Goal: Information Seeking & Learning: Check status

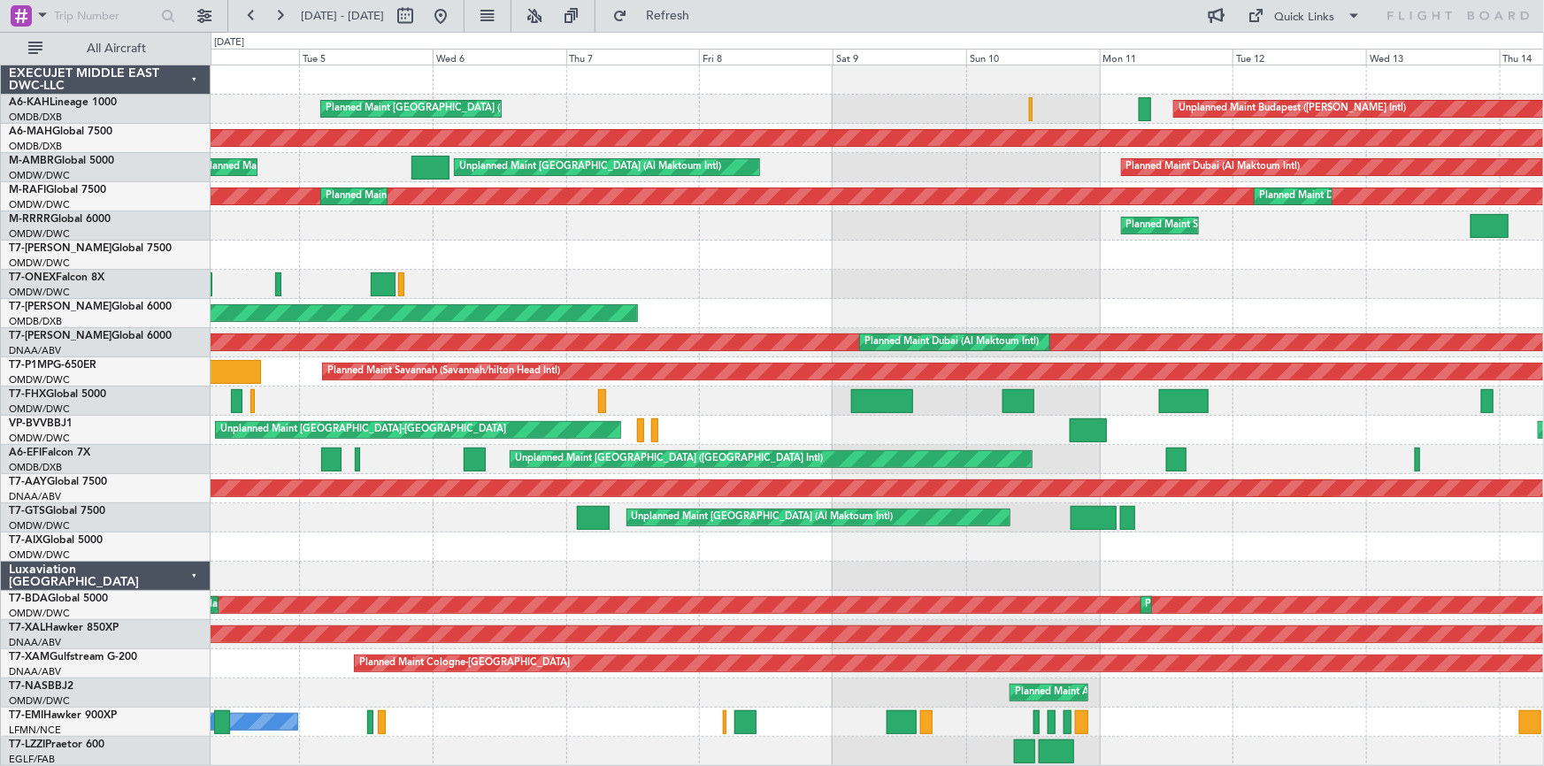
click at [1266, 242] on div at bounding box center [878, 255] width 1334 height 29
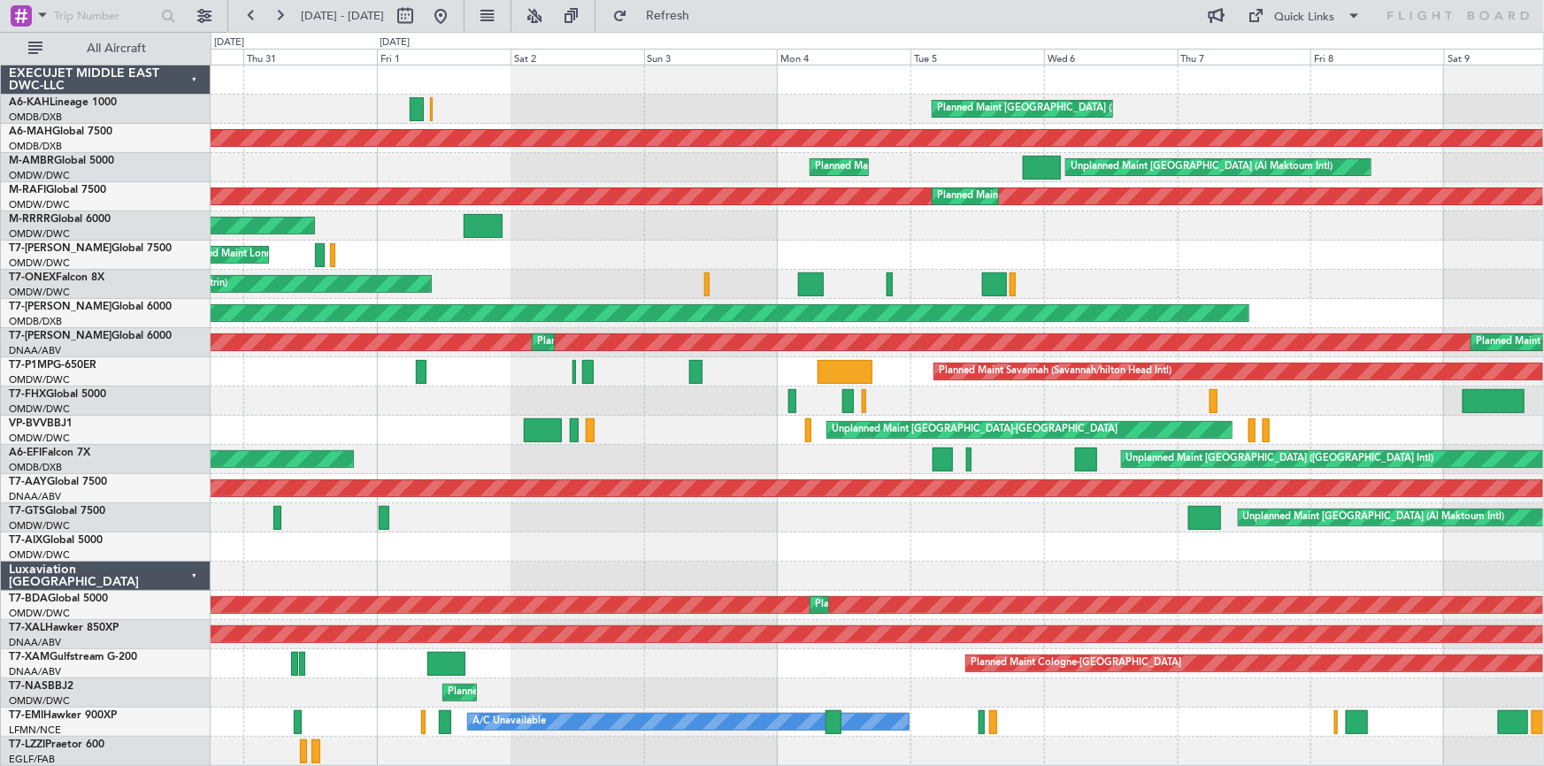
click at [1168, 220] on div "Planned Maint [GEOGRAPHIC_DATA] ([GEOGRAPHIC_DATA]) Unplanned Maint Budapest ([…" at bounding box center [878, 415] width 1334 height 701
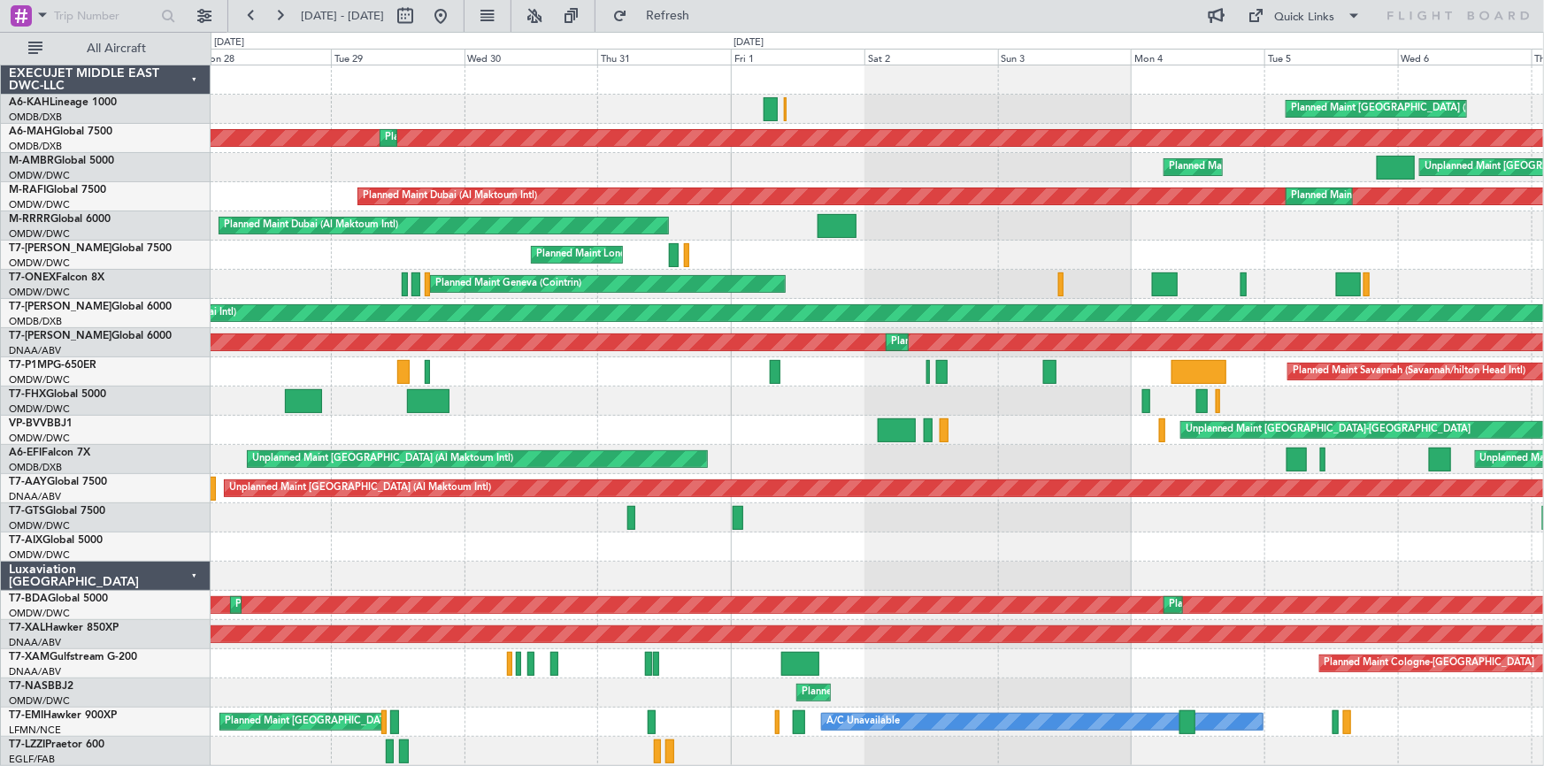
click at [781, 224] on div "Planned Maint [GEOGRAPHIC_DATA] ([GEOGRAPHIC_DATA]) Planned Maint [GEOGRAPHIC_D…" at bounding box center [878, 415] width 1334 height 701
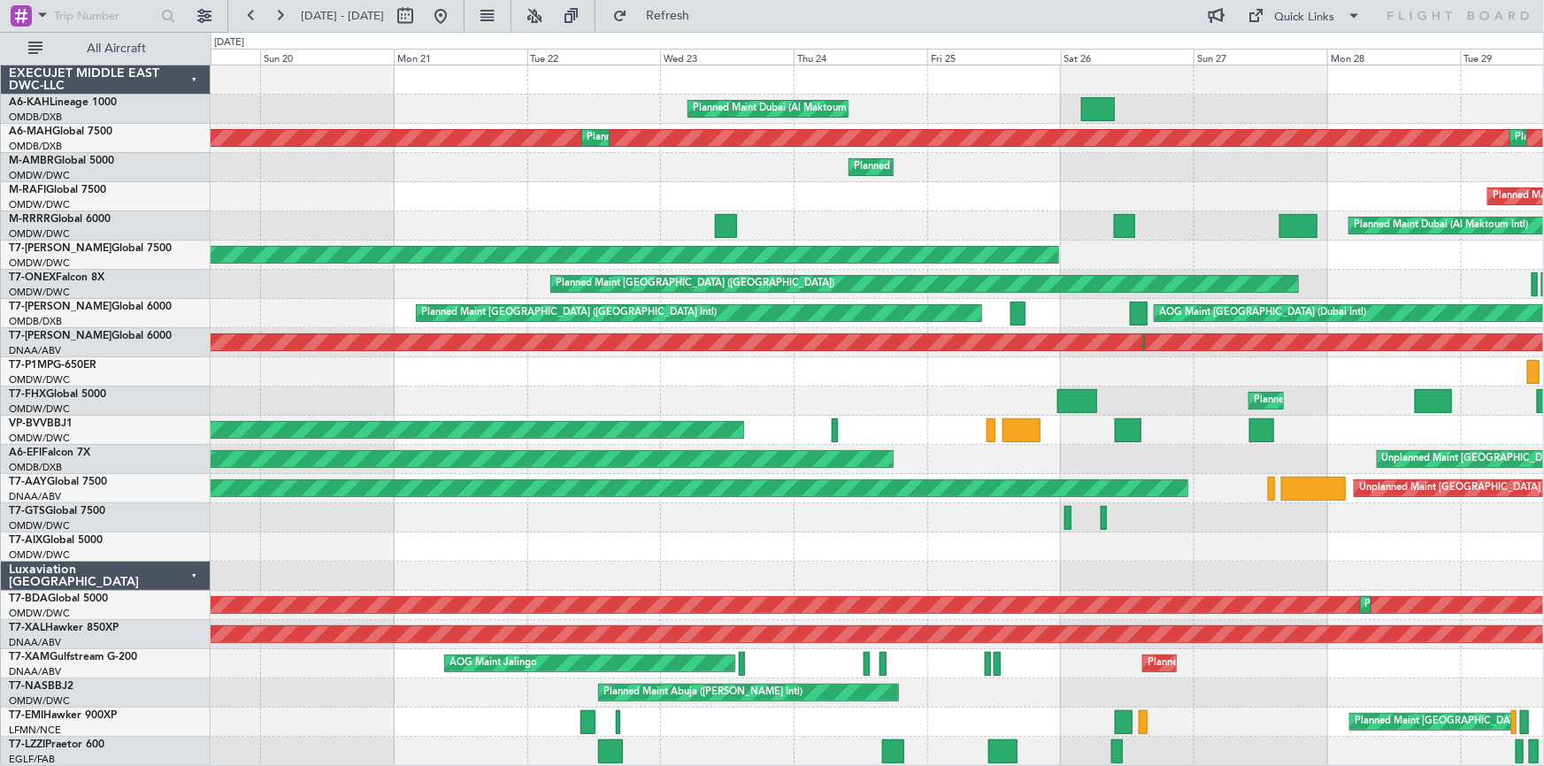
click at [1111, 219] on div "Planned Maint Dubai (Al Maktoum Intl) Planned Maint [GEOGRAPHIC_DATA] ([GEOGRAP…" at bounding box center [878, 415] width 1334 height 701
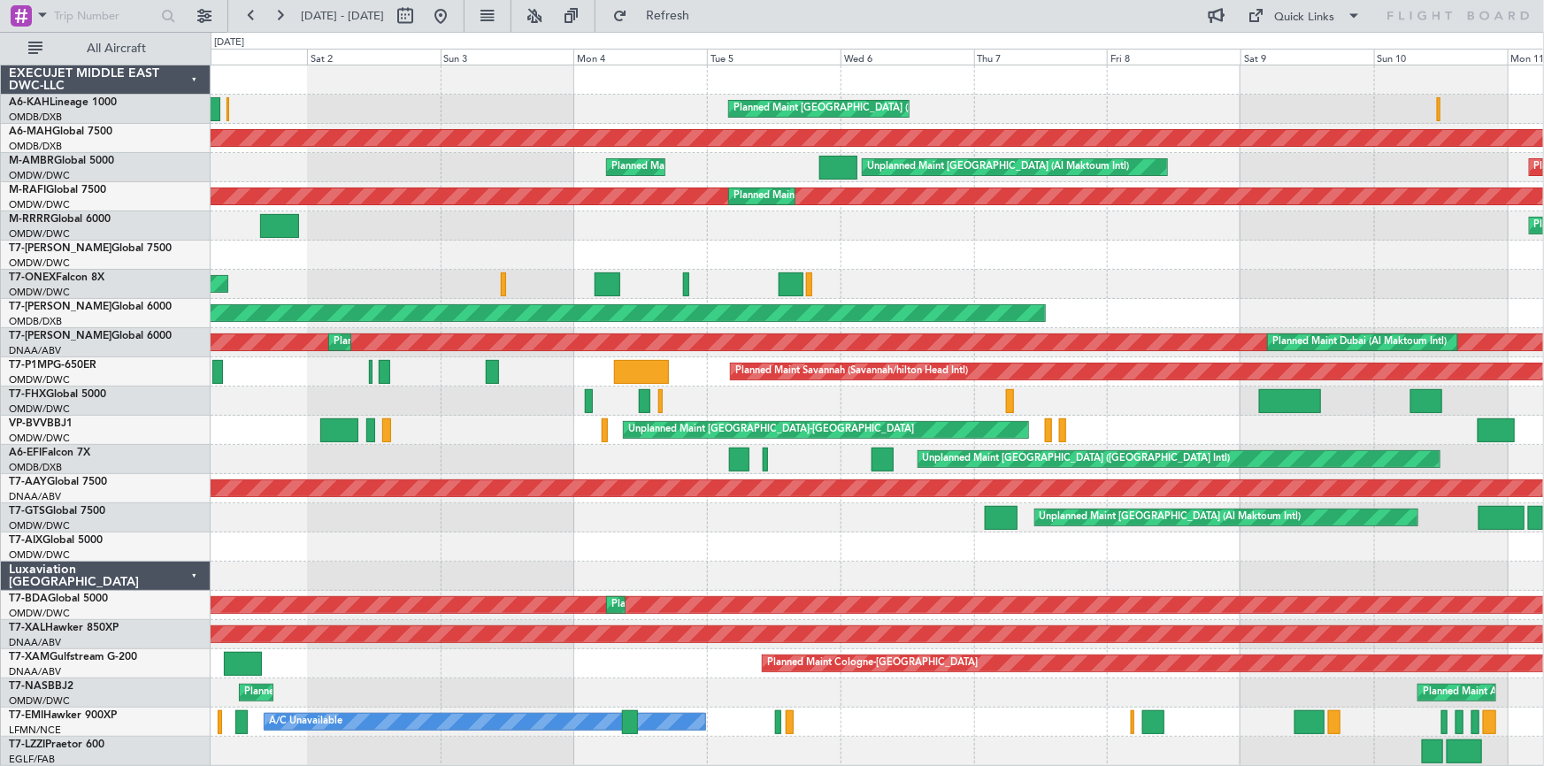
click at [244, 277] on div "Planned Maint [GEOGRAPHIC_DATA] ([GEOGRAPHIC_DATA]) Planned Maint [GEOGRAPHIC_D…" at bounding box center [878, 415] width 1334 height 701
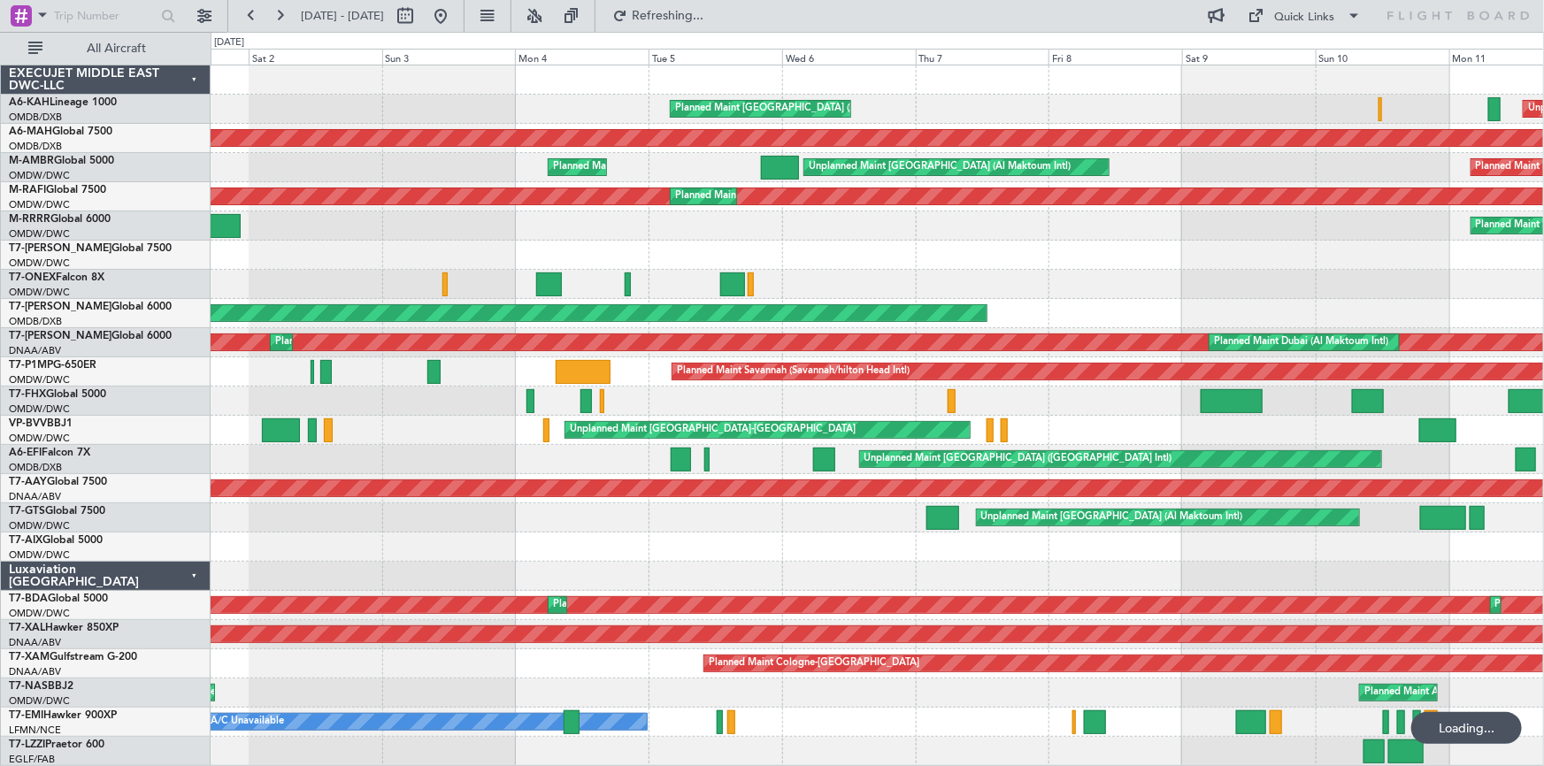
click at [406, 287] on div "Planned Maint [GEOGRAPHIC_DATA] ([GEOGRAPHIC_DATA]) Unplanned Maint Budapest ([…" at bounding box center [878, 415] width 1334 height 701
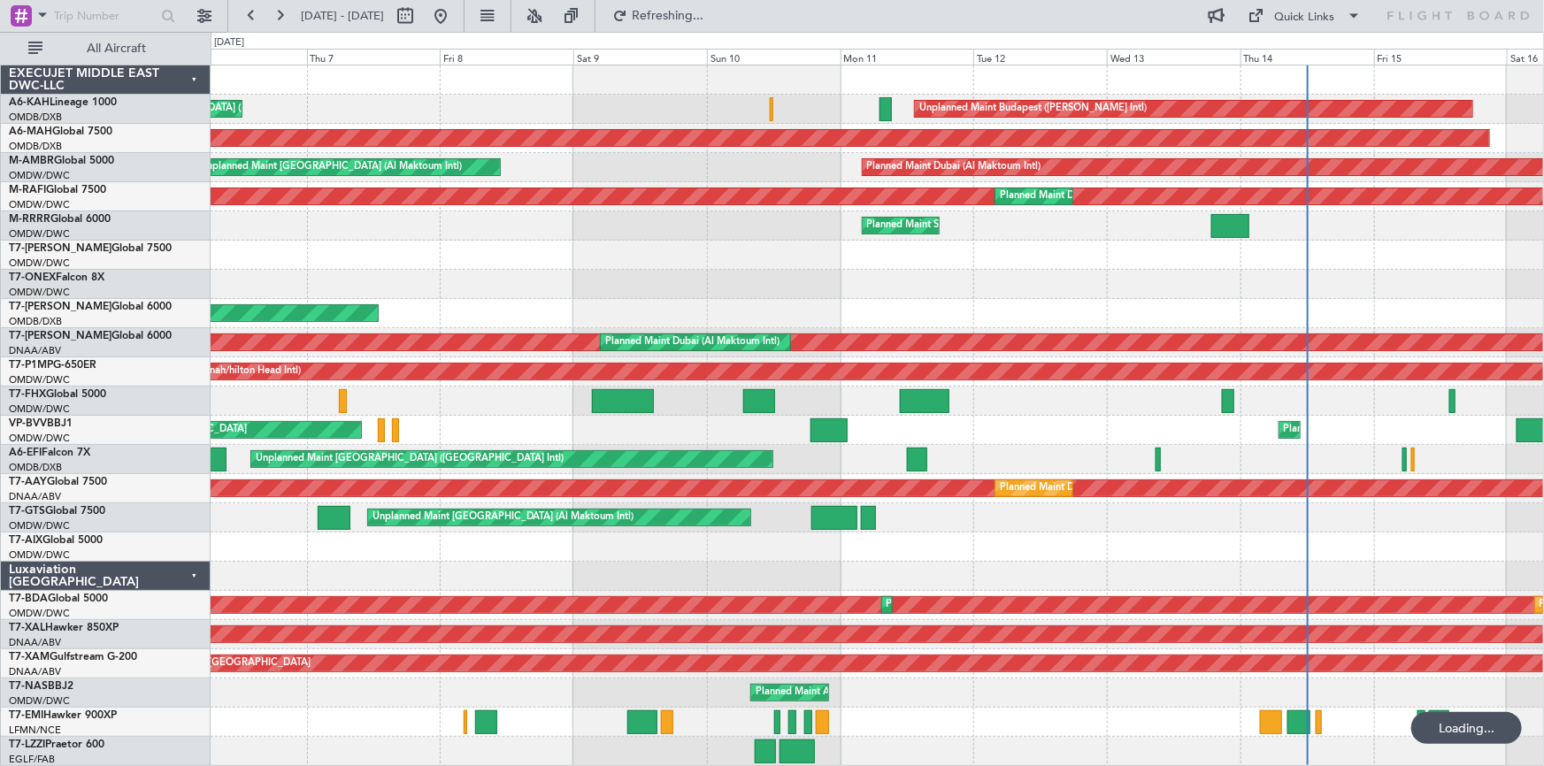
click at [574, 324] on div "Planned Maint [GEOGRAPHIC_DATA] ([GEOGRAPHIC_DATA]) Unplanned Maint Budapest ([…" at bounding box center [878, 415] width 1334 height 701
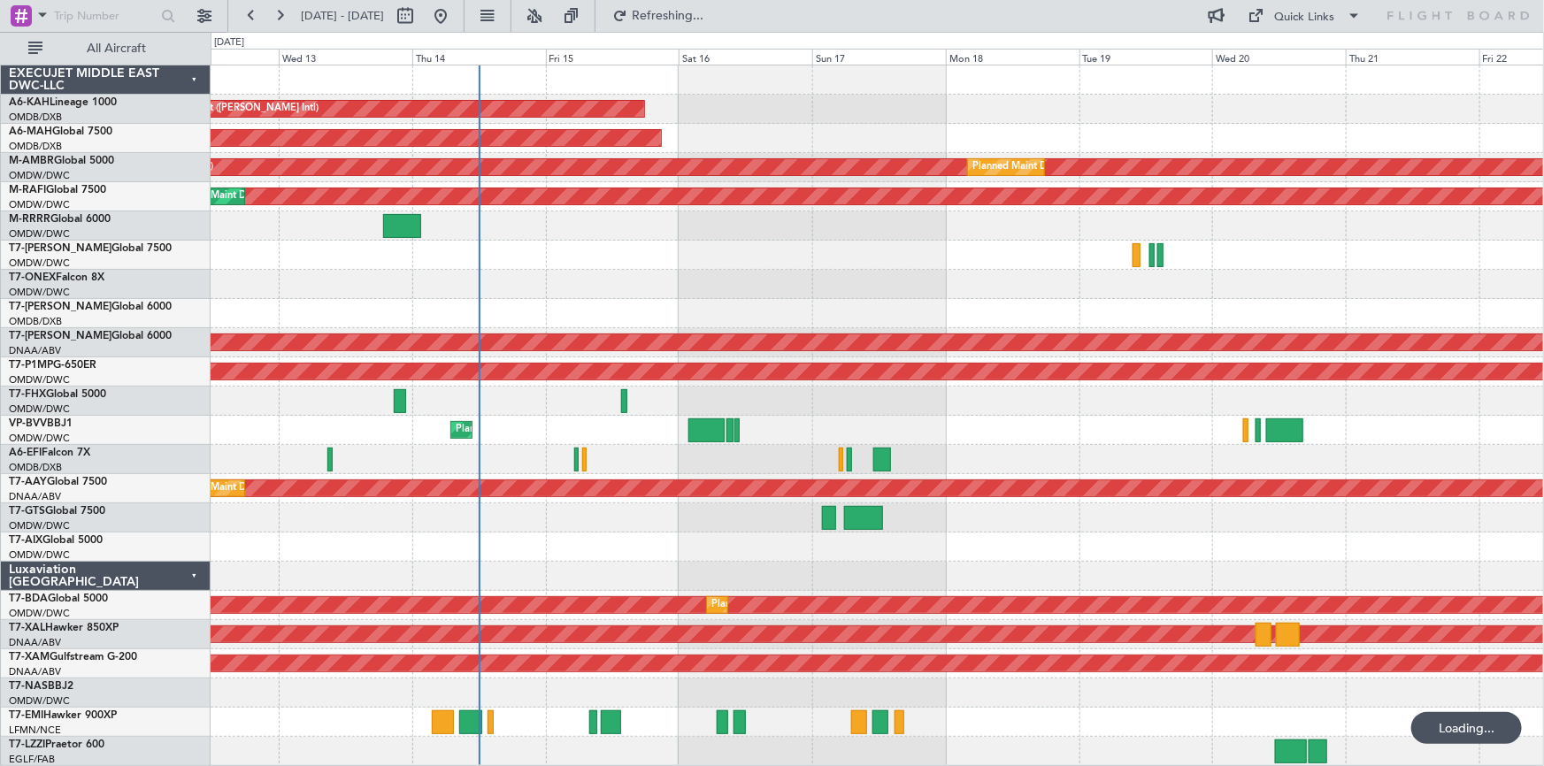
click at [597, 351] on div "Unplanned Maint Budapest ([PERSON_NAME] Intl) Planned Maint [GEOGRAPHIC_DATA] (…" at bounding box center [878, 415] width 1334 height 701
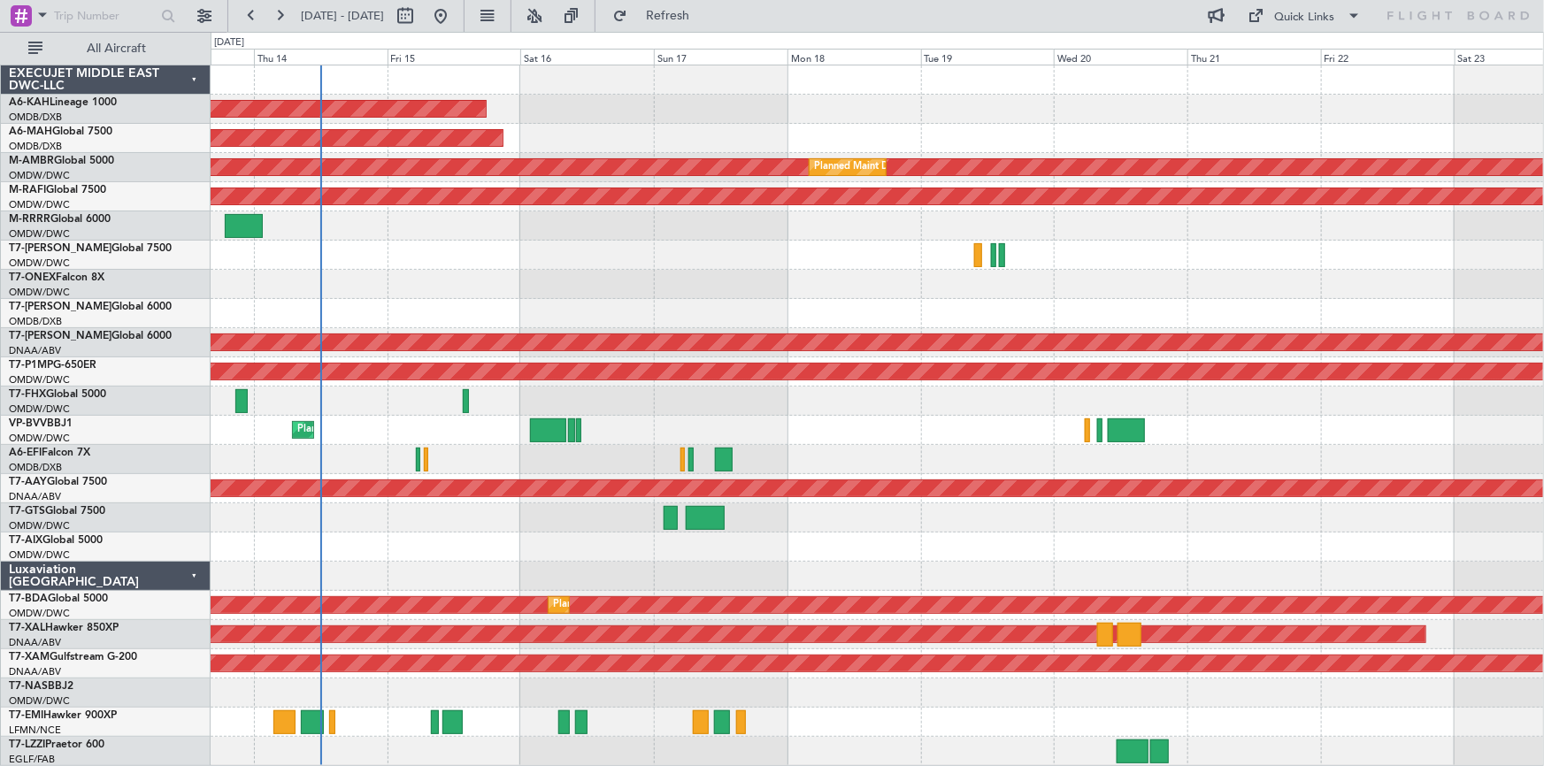
click at [847, 318] on div at bounding box center [878, 313] width 1334 height 29
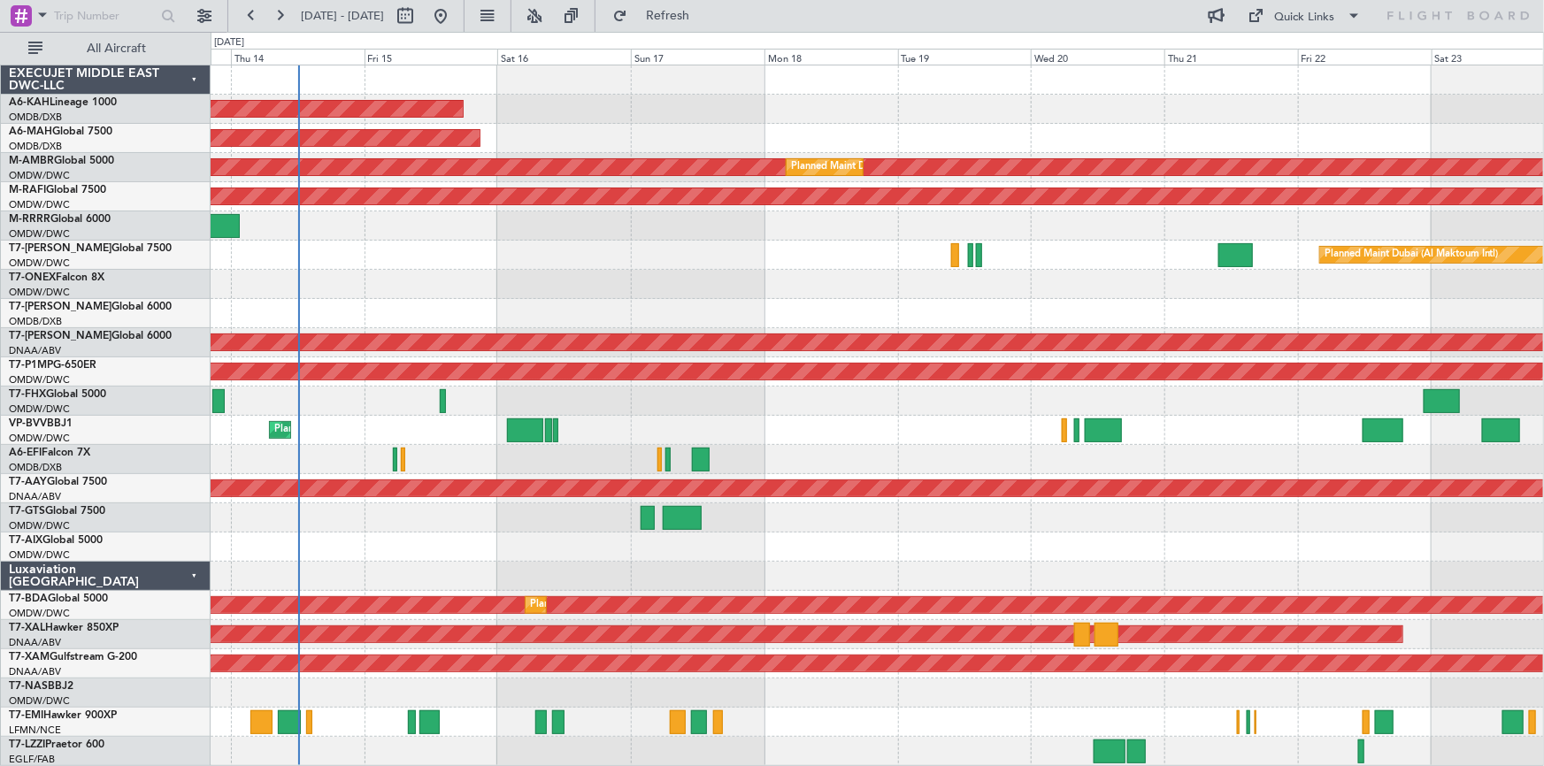
click at [651, 270] on div at bounding box center [878, 284] width 1334 height 29
